Goal: Check status: Check status

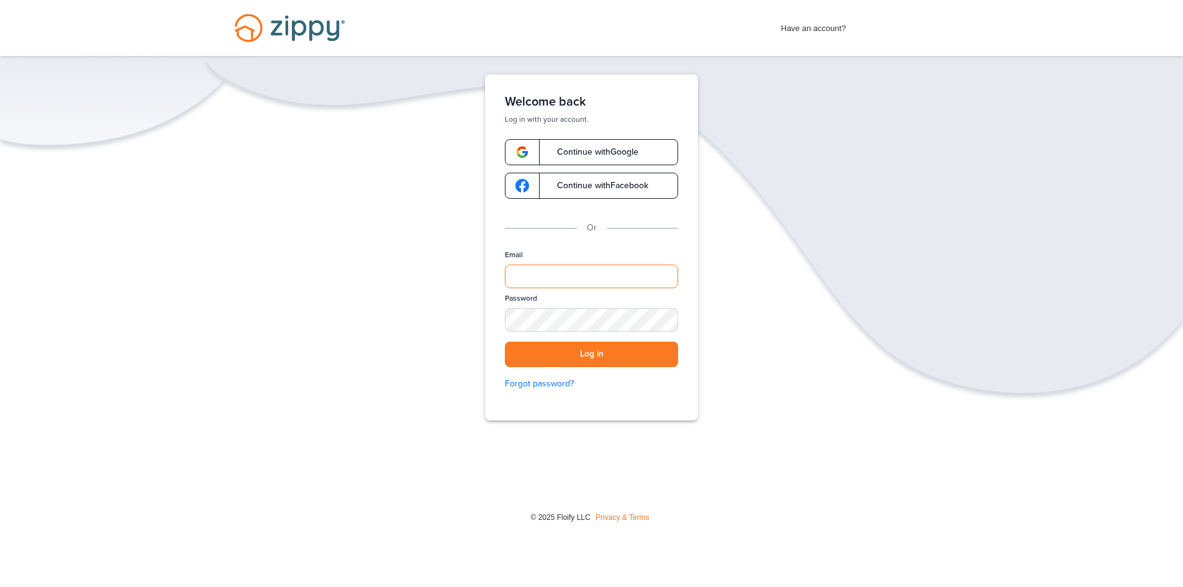
click at [542, 273] on input "Email" at bounding box center [591, 277] width 173 height 24
type input "**********"
click at [594, 354] on button "Log in" at bounding box center [591, 354] width 173 height 25
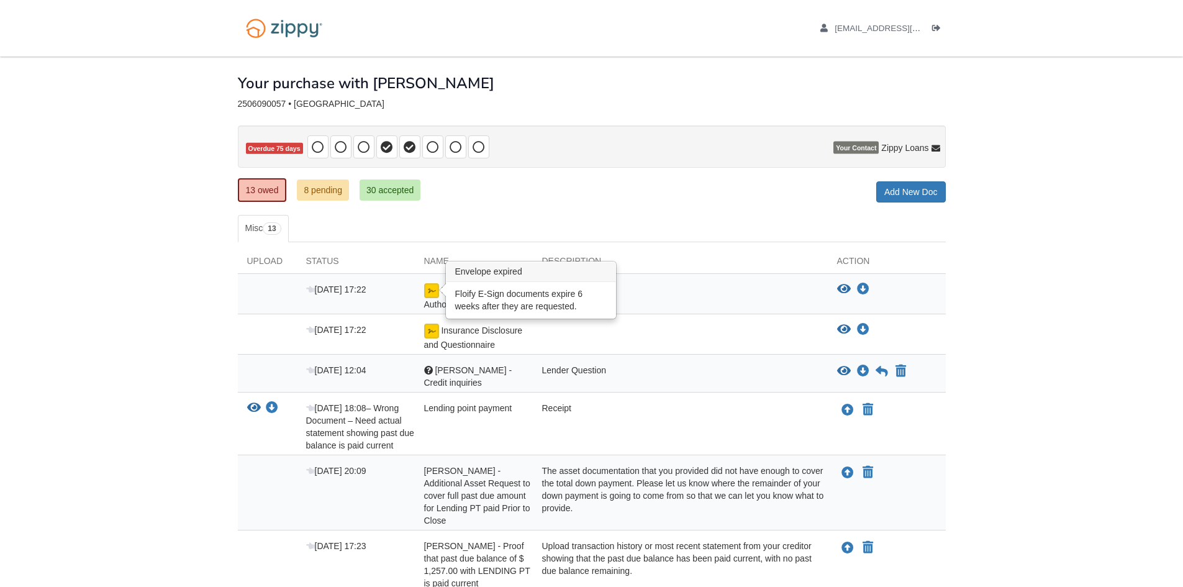
click at [432, 290] on img at bounding box center [431, 290] width 15 height 15
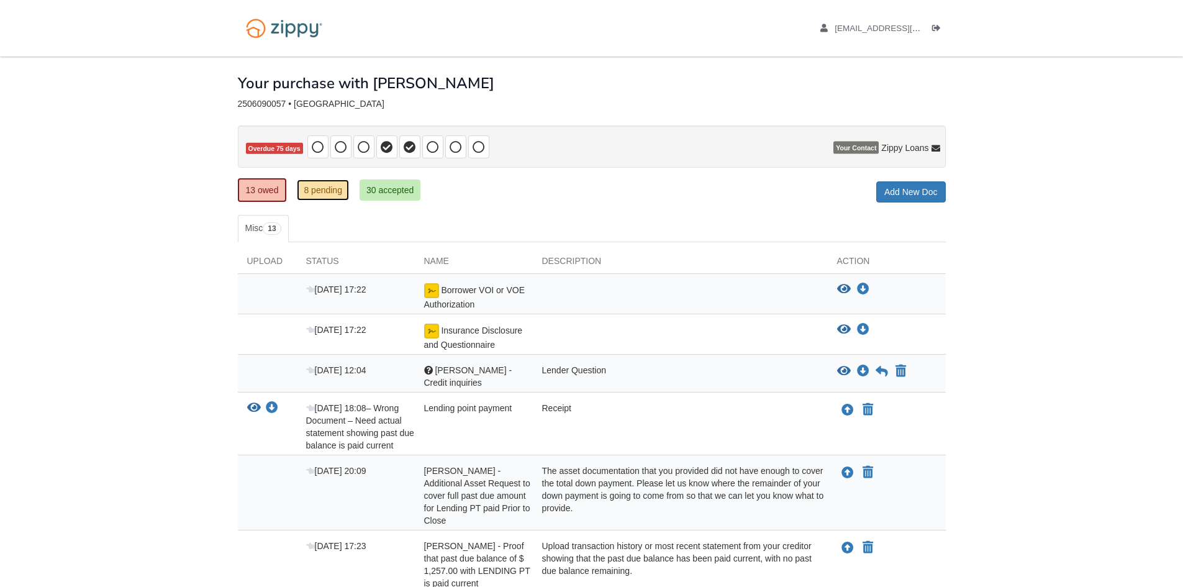
click at [319, 189] on link "8 pending" at bounding box center [323, 190] width 52 height 21
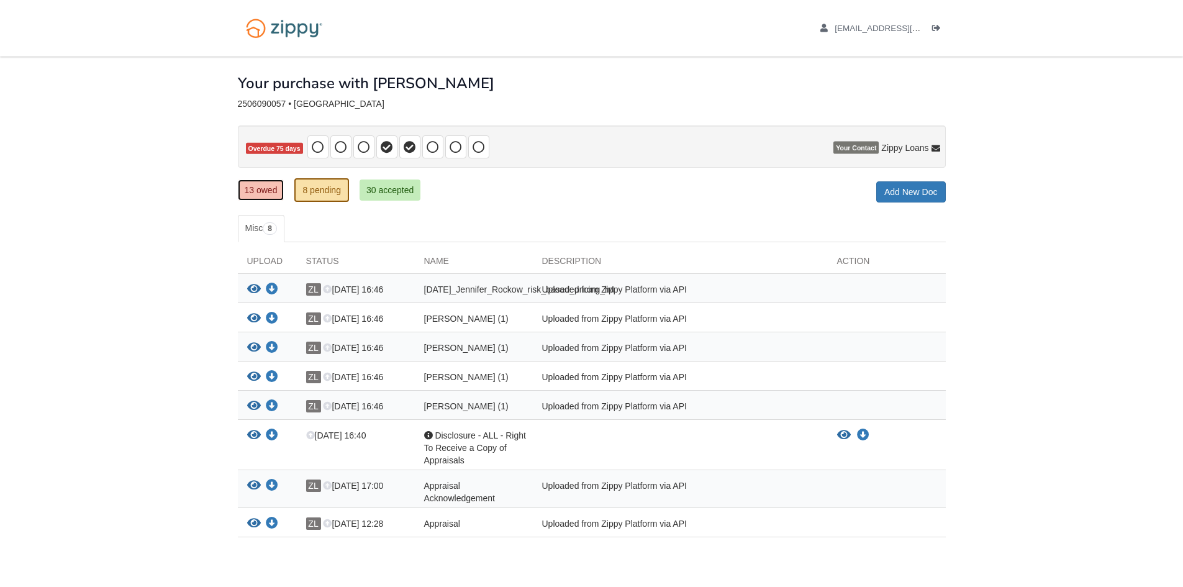
click at [260, 193] on link "13 owed" at bounding box center [261, 190] width 47 height 21
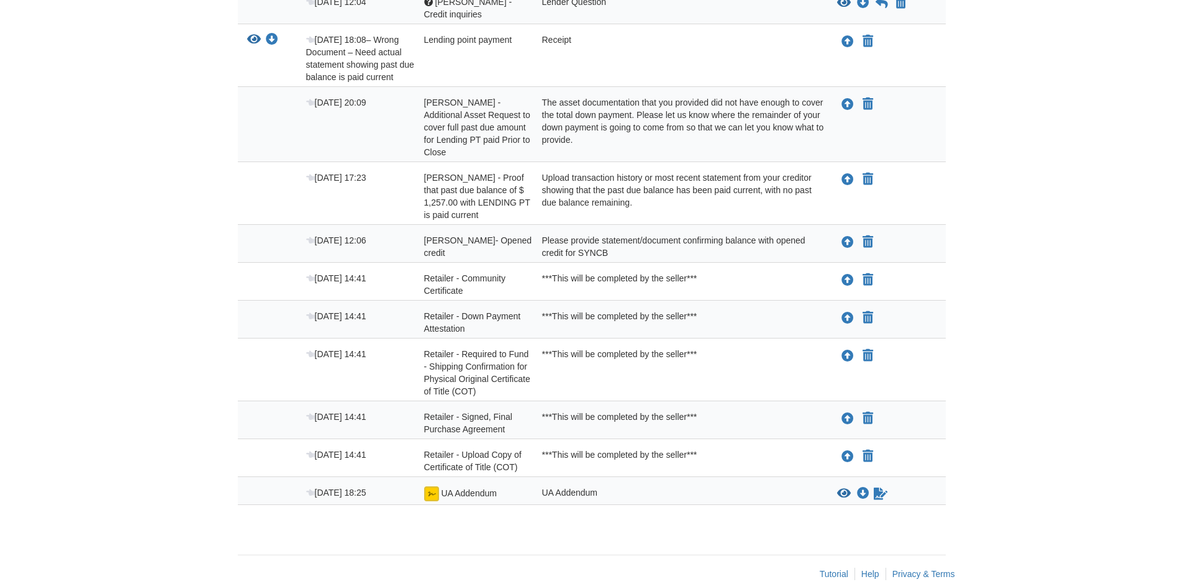
scroll to position [373, 0]
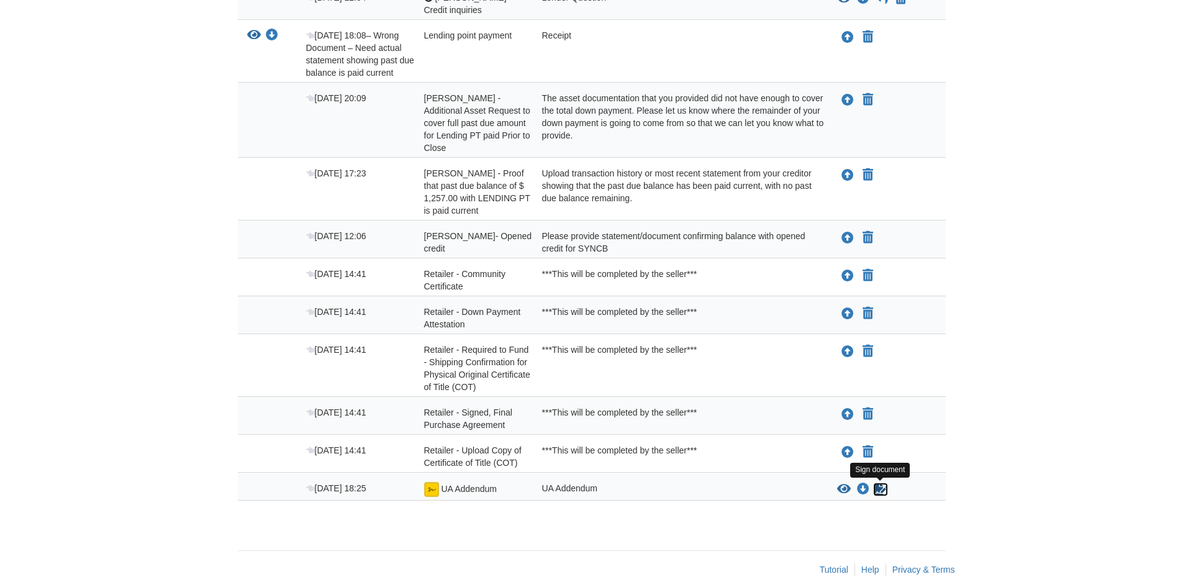
click at [879, 488] on icon "Sign Form" at bounding box center [881, 489] width 14 height 12
